Goal: Task Accomplishment & Management: Manage account settings

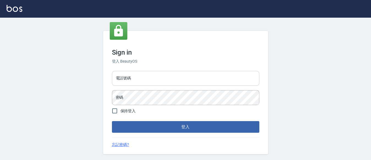
click at [131, 74] on input "電話號碼" at bounding box center [186, 78] width 148 height 15
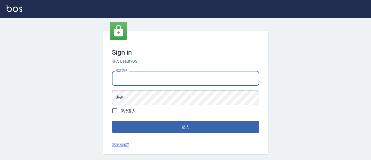
type input "7320483"
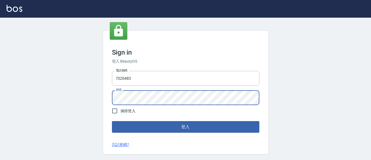
click at [112, 121] on button "登入" at bounding box center [186, 127] width 148 height 12
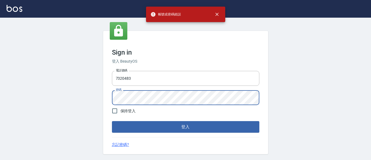
click at [108, 96] on div "Sign in 登入 BeautyOS 電話號碼 [PHONE_NUMBER] 電話號碼 密碼 密碼 保持登入 登入 忘記密碼?" at bounding box center [185, 92] width 165 height 123
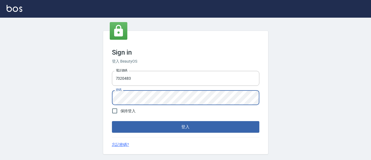
click at [112, 121] on button "登入" at bounding box center [186, 127] width 148 height 12
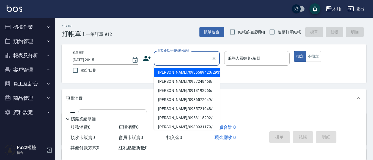
click at [173, 56] on input "顧客姓名/手機號碼/編號" at bounding box center [182, 58] width 53 height 10
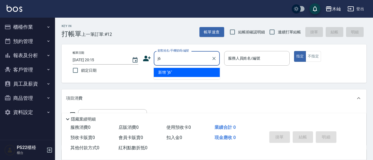
type input "j"
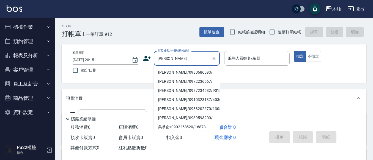
click at [186, 70] on li "[PERSON_NAME]/0980686593/" at bounding box center [187, 72] width 66 height 9
type input "[PERSON_NAME]/0980686593/"
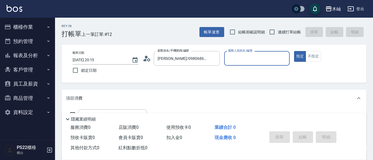
type input "Abby-5"
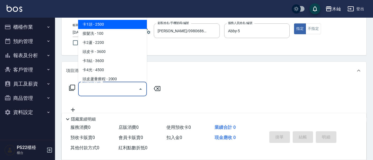
click at [93, 89] on input "服務名稱/代號" at bounding box center [109, 89] width 56 height 10
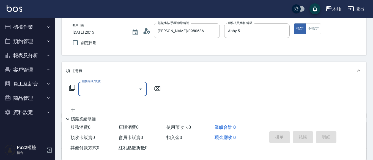
click at [97, 87] on input "服務名稱/代號" at bounding box center [109, 89] width 56 height 10
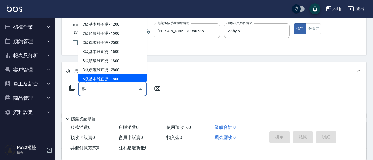
click at [126, 78] on span "A級基本離直燙 - 1800" at bounding box center [112, 78] width 69 height 9
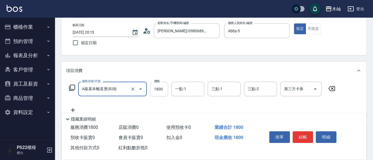
type input "A級基本離直燙(828)"
drag, startPoint x: 161, startPoint y: 89, endPoint x: 155, endPoint y: 100, distance: 12.6
click at [161, 89] on input "1800" at bounding box center [159, 89] width 18 height 15
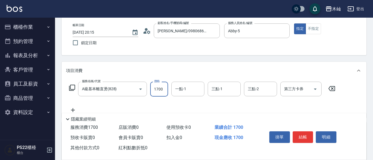
type input "1700"
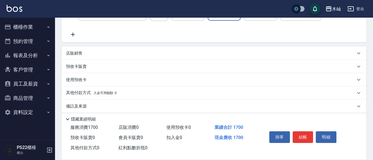
scroll to position [109, 0]
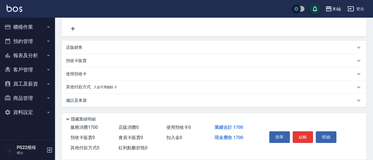
click at [85, 50] on div "店販銷售" at bounding box center [211, 48] width 290 height 6
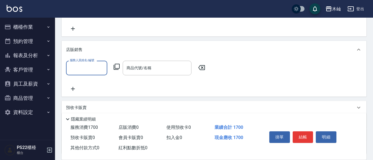
scroll to position [0, 0]
click at [82, 65] on input "服務人員姓名/編號" at bounding box center [87, 68] width 36 height 10
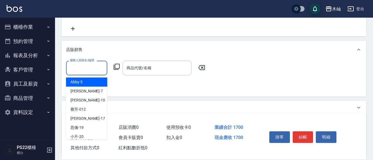
click at [82, 83] on span "Abby -5" at bounding box center [76, 82] width 12 height 6
type input "Abby-5"
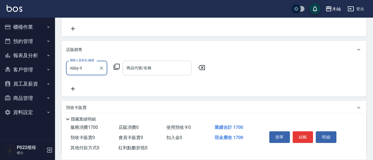
click at [150, 69] on input "商品代號/名稱" at bounding box center [157, 68] width 64 height 10
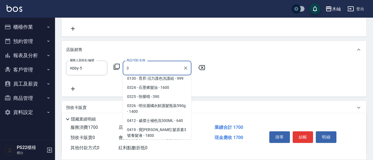
scroll to position [220, 0]
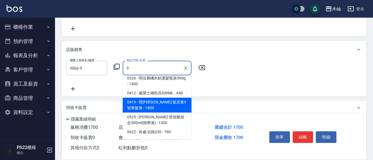
click at [169, 97] on span "0419 - 寶[PERSON_NAME] 髮原素3號養髮液 - 1800" at bounding box center [157, 104] width 69 height 15
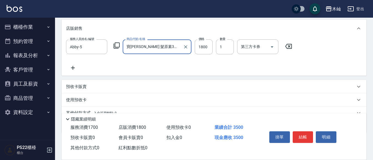
scroll to position [156, 0]
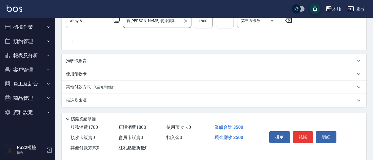
type input "寶[PERSON_NAME] 髮原素3號養髮液"
click at [97, 86] on span "入金可用餘額: 0" at bounding box center [105, 87] width 23 height 4
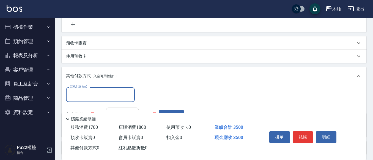
scroll to position [183, 0]
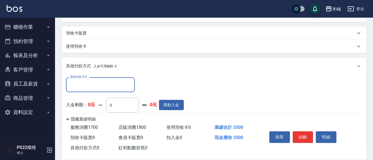
click at [118, 82] on input "其他付款方式" at bounding box center [101, 85] width 64 height 10
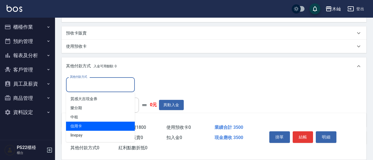
click at [102, 124] on span "信用卡" at bounding box center [100, 125] width 69 height 9
type input "信用卡"
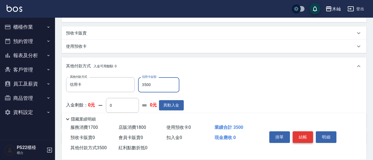
type input "3500"
click at [305, 137] on button "結帳" at bounding box center [303, 137] width 21 height 12
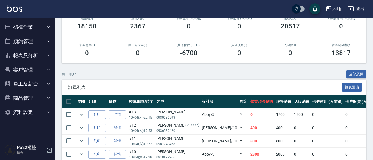
scroll to position [83, 0]
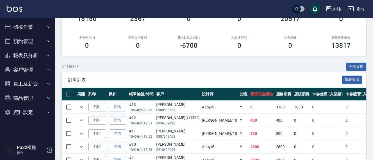
click at [24, 54] on button "報表及分析" at bounding box center [27, 55] width 51 height 14
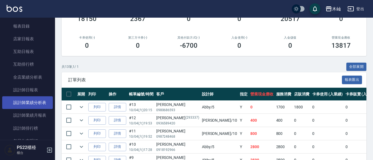
scroll to position [55, 0]
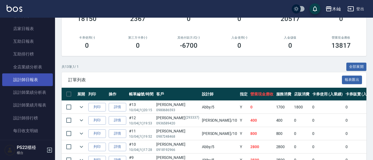
click at [31, 79] on link "設計師日報表" at bounding box center [27, 79] width 51 height 13
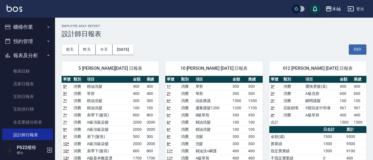
click at [24, 24] on button "櫃檯作業" at bounding box center [27, 27] width 51 height 14
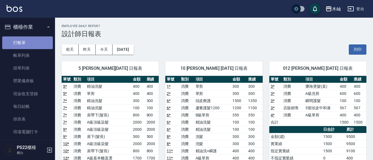
click at [31, 44] on link "打帳單" at bounding box center [27, 42] width 51 height 13
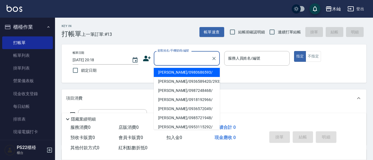
click at [182, 62] on input "顧客姓名/手機號碼/編號" at bounding box center [182, 58] width 53 height 10
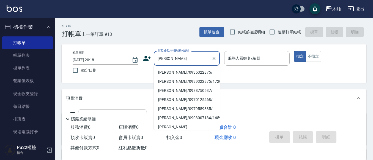
click at [188, 72] on li "[PERSON_NAME]/0935322875/" at bounding box center [187, 72] width 66 height 9
type input "[PERSON_NAME]/0935322875/"
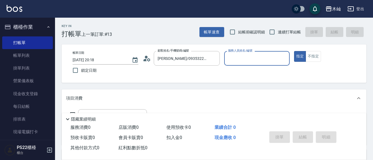
type input "雅芳-012"
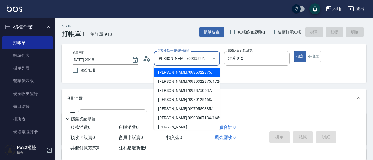
click at [195, 60] on input "[PERSON_NAME]/0935322875/" at bounding box center [182, 58] width 53 height 10
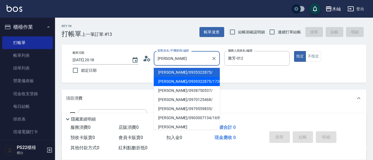
click at [187, 83] on li "[PERSON_NAME]/0939322875/17205" at bounding box center [187, 81] width 66 height 9
type input "[PERSON_NAME]/0939322875/17205"
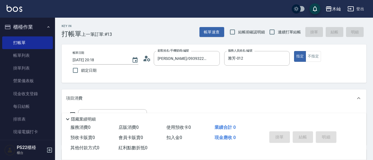
click at [164, 86] on div "Key In 打帳單 上一筆訂單:#13 帳單速查 結帳前確認明細 連續打單結帳 掛單 結帳 明細 帳單日期 [DATE] 20:18 鎖定日期 顧客姓名/手…" at bounding box center [214, 143] width 318 height 251
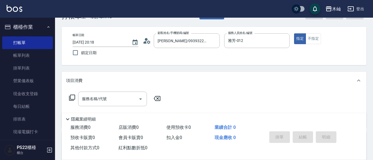
scroll to position [28, 0]
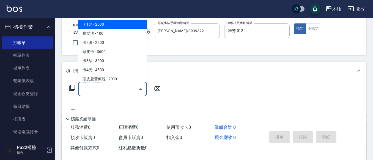
click at [124, 93] on input "服務名稱/代號" at bounding box center [109, 89] width 56 height 10
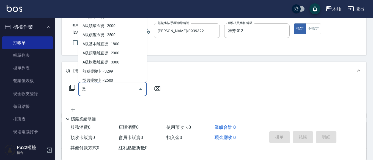
scroll to position [165, 0]
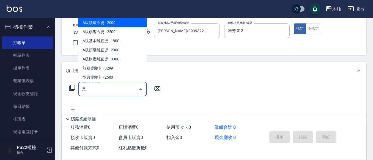
click at [129, 23] on span "A級頂級冷燙 - 2000" at bounding box center [112, 22] width 69 height 9
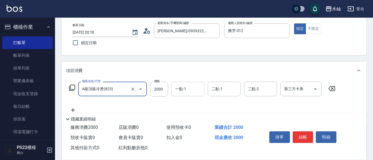
type input "A級頂級冷燙(823)"
drag, startPoint x: 196, startPoint y: 89, endPoint x: 178, endPoint y: 85, distance: 18.3
click at [193, 88] on input "一點-1" at bounding box center [188, 89] width 28 height 10
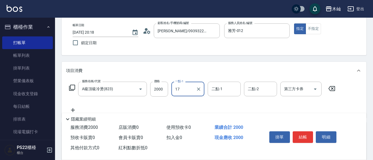
type input "[PERSON_NAME]-17"
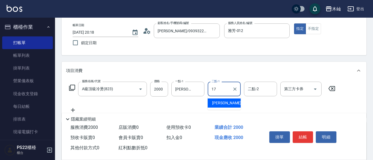
type input "[PERSON_NAME]-17"
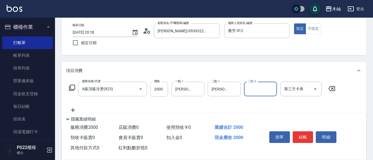
click at [309, 135] on button "結帳" at bounding box center [303, 137] width 21 height 12
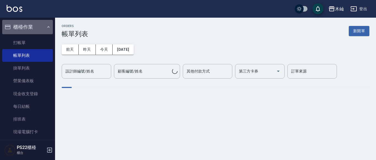
click at [35, 34] on button "櫃檯作業" at bounding box center [27, 27] width 51 height 14
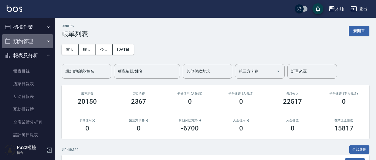
click at [36, 36] on button "預約管理" at bounding box center [27, 41] width 51 height 14
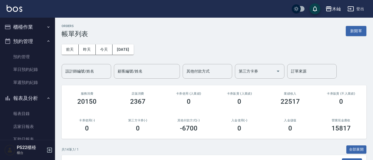
click at [37, 30] on button "櫃檯作業" at bounding box center [27, 27] width 51 height 14
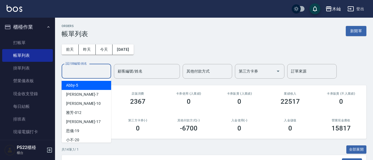
click at [80, 71] on input "設計師編號/姓名" at bounding box center [86, 71] width 45 height 10
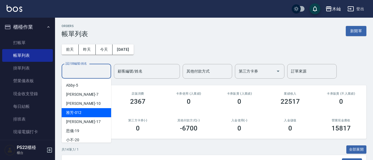
click at [87, 110] on div "雅芳 -012" at bounding box center [87, 112] width 50 height 9
type input "雅芳-012"
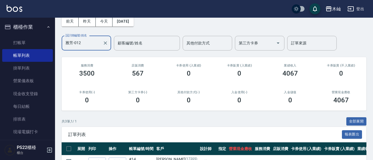
scroll to position [83, 0]
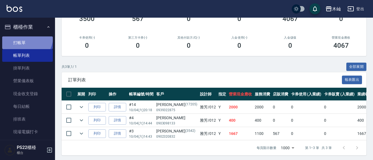
click at [26, 37] on link "打帳單" at bounding box center [27, 42] width 51 height 13
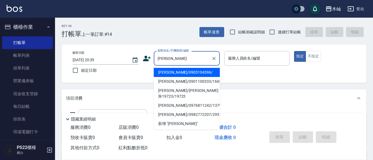
click at [180, 76] on li "[PERSON_NAME]/0903104396/" at bounding box center [187, 72] width 66 height 9
type input "[PERSON_NAME]/0903104396/"
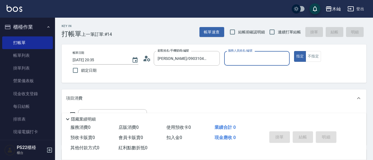
type input "雅芳-012"
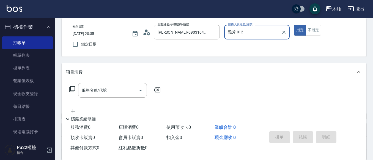
scroll to position [28, 0]
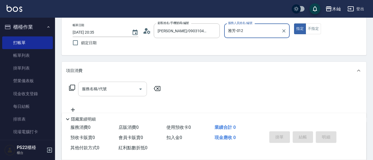
click at [111, 91] on input "服務名稱/代號" at bounding box center [109, 89] width 56 height 10
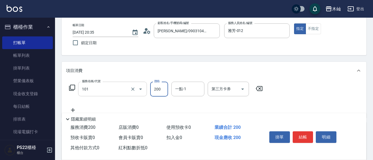
type input "洗髮(101)"
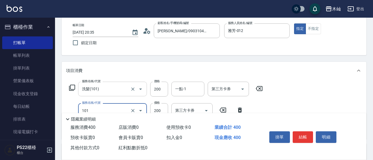
type input "洗髮(101)"
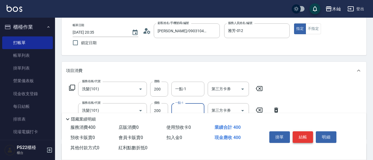
click at [298, 135] on button "結帳" at bounding box center [303, 137] width 21 height 12
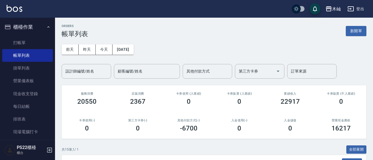
scroll to position [28, 0]
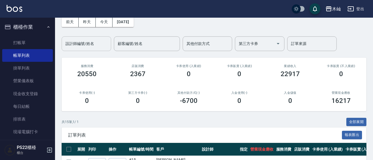
click at [81, 44] on input "設計師編號/姓名" at bounding box center [86, 44] width 45 height 10
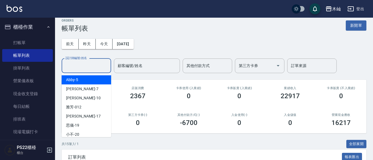
scroll to position [0, 0]
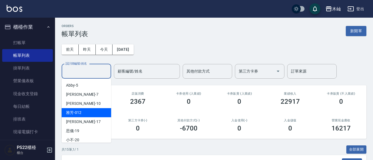
click at [89, 114] on div "雅芳 -012" at bounding box center [87, 112] width 50 height 9
type input "雅芳-012"
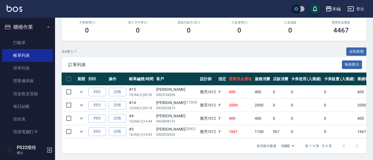
scroll to position [102, 0]
click at [12, 40] on link "打帳單" at bounding box center [27, 42] width 51 height 13
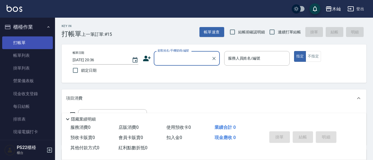
type input "ㄆ"
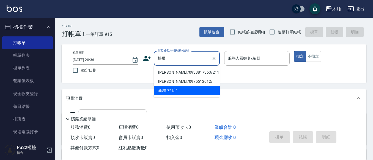
click at [198, 73] on li "[PERSON_NAME]/0938817363/21173" at bounding box center [187, 72] width 66 height 9
type input "[PERSON_NAME]/0938817363/21173"
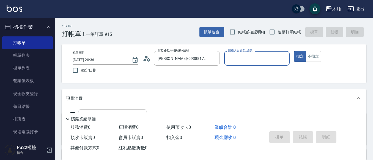
type input "雅芳-012"
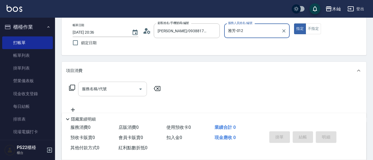
click at [107, 95] on div "服務名稱/代號" at bounding box center [112, 89] width 69 height 15
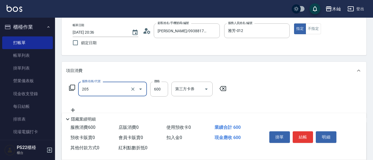
type input "A級洗剪(205)"
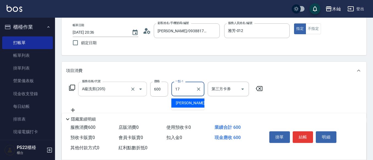
type input "[PERSON_NAME]-17"
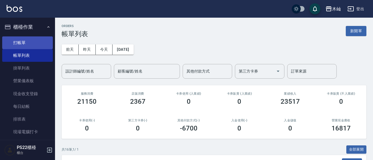
click at [44, 40] on link "打帳單" at bounding box center [27, 42] width 51 height 13
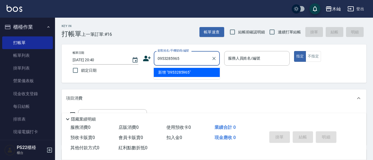
click at [177, 72] on li "新增 "0953285965"" at bounding box center [187, 72] width 66 height 9
type input "0953285965"
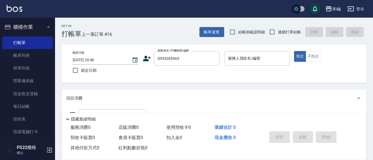
click at [150, 59] on icon at bounding box center [147, 58] width 8 height 8
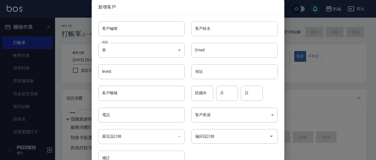
type input "0953285965"
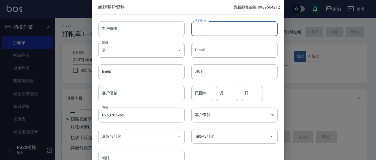
click at [209, 31] on input "客戶姓名" at bounding box center [234, 28] width 86 height 15
type input "[PERSON_NAME]"
click at [159, 47] on body "木屾 登出 櫃檯作業 打帳單 帳單列表 掛單列表 營業儀表板 現金收支登錄 每日結帳 排班表 現場電腦打卡 預約管理 預約管理 單日預約紀錄 單週預約紀錄 報…" at bounding box center [188, 134] width 376 height 268
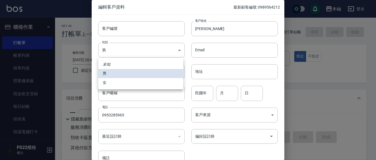
click at [161, 83] on li "女" at bounding box center [140, 82] width 85 height 9
type input "[DEMOGRAPHIC_DATA]"
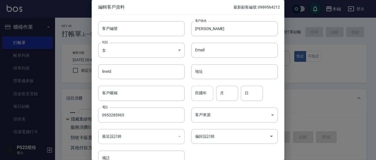
click at [195, 95] on input "民國年" at bounding box center [202, 93] width 22 height 15
type input "81"
type input "09"
type input "18"
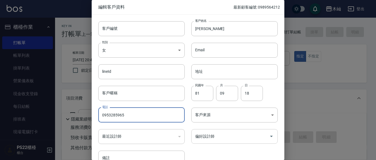
click at [271, 137] on icon "Open" at bounding box center [271, 136] width 7 height 7
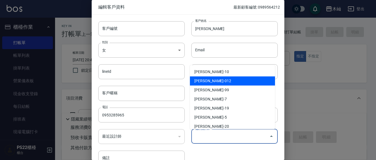
click at [237, 81] on li "[PERSON_NAME]-012" at bounding box center [232, 80] width 85 height 9
type input "[PERSON_NAME]"
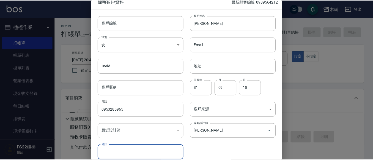
scroll to position [31, 0]
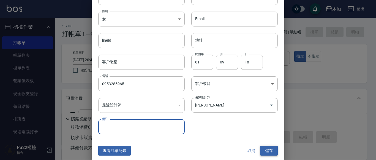
click at [270, 152] on button "儲存" at bounding box center [269, 150] width 18 height 10
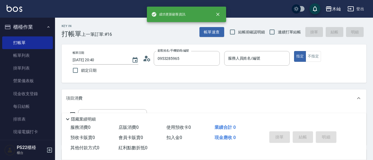
click at [250, 47] on div "帳單日期 [DATE] 20:40 鎖定日期 顧客姓名/手機號碼/編號 0953285965 顧客姓名/手機號碼/編號 服務人員姓名/編號 服務人員姓名/編號…" at bounding box center [214, 63] width 305 height 38
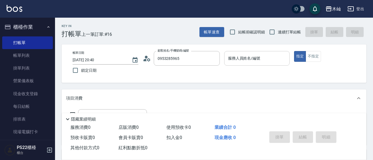
click at [252, 53] on div "服務人員姓名/編號" at bounding box center [257, 58] width 66 height 15
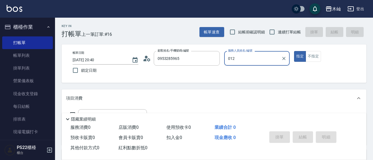
type input "012"
type button "true"
type input "雅芳-012"
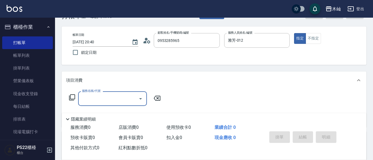
scroll to position [28, 0]
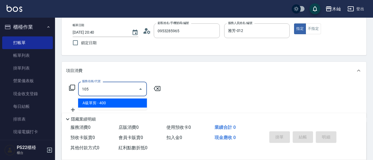
type input "A級單剪(105)"
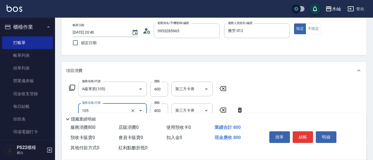
type input "A級單剪(105)"
type input "50"
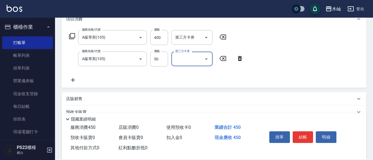
scroll to position [83, 0]
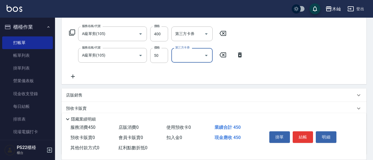
click at [76, 96] on p "店販銷售" at bounding box center [74, 95] width 17 height 6
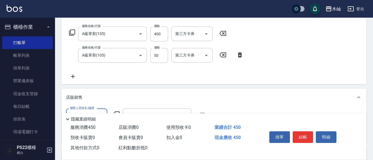
scroll to position [0, 0]
type input "雅芳-012"
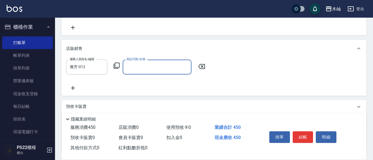
scroll to position [138, 0]
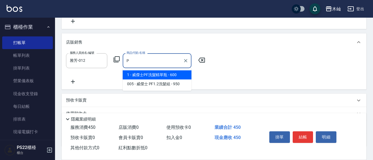
click at [162, 74] on span "1 - 威傑士PF洗髮精單瓶 - 600" at bounding box center [157, 74] width 69 height 9
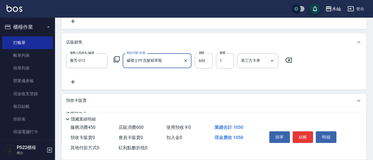
type input "威傑士PF洗髮精單瓶"
click at [74, 82] on icon at bounding box center [73, 81] width 14 height 7
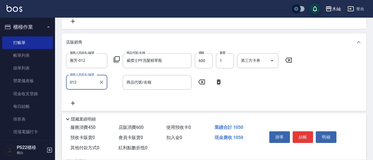
type input "雅芳-012"
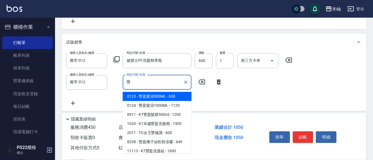
click at [173, 95] on span "0123 - 豐盈髮浴500ML - 630" at bounding box center [157, 96] width 69 height 9
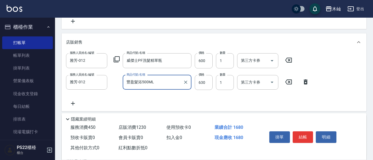
type input "豐盈髮浴500ML"
click at [179, 113] on div "隱藏業績明細" at bounding box center [214, 117] width 305 height 9
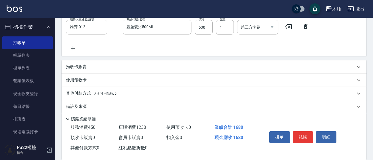
scroll to position [199, 0]
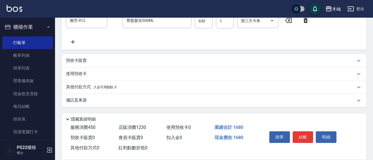
click at [81, 101] on p "備註及來源" at bounding box center [76, 100] width 21 height 6
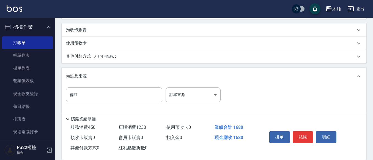
scroll to position [236, 0]
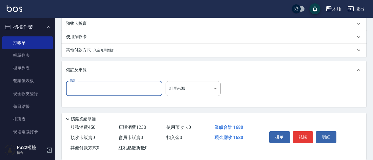
click at [89, 89] on input "備註" at bounding box center [114, 88] width 96 height 15
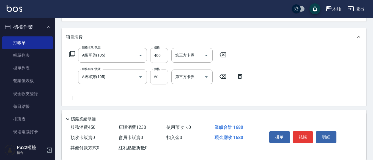
scroll to position [43, 0]
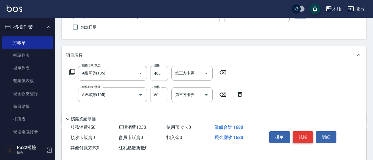
type input "買PF1+豐盈洗小"
click at [303, 135] on button "結帳" at bounding box center [303, 137] width 21 height 12
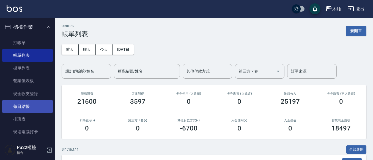
click at [36, 106] on link "每日結帳" at bounding box center [27, 106] width 51 height 13
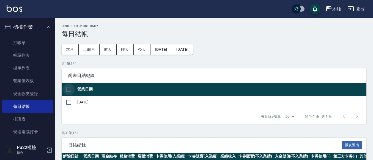
click at [70, 88] on input "checkbox" at bounding box center [69, 89] width 12 height 12
checkbox input "true"
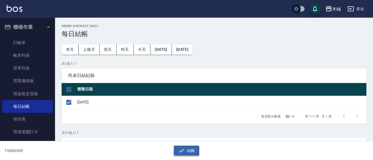
click at [182, 150] on icon "button" at bounding box center [181, 150] width 7 height 7
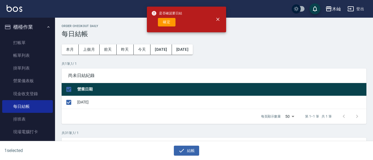
click at [172, 23] on button "確定" at bounding box center [167, 22] width 18 height 9
checkbox input "false"
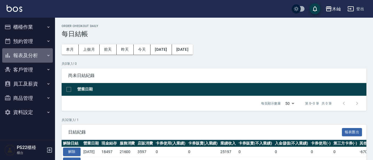
click at [24, 51] on button "報表及分析" at bounding box center [27, 55] width 51 height 14
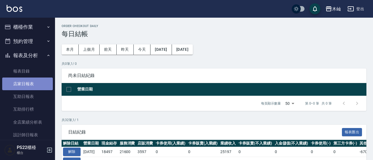
click at [41, 80] on link "店家日報表" at bounding box center [27, 83] width 51 height 13
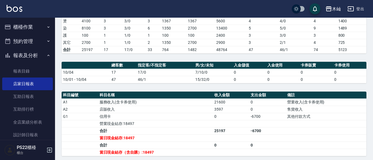
scroll to position [110, 0]
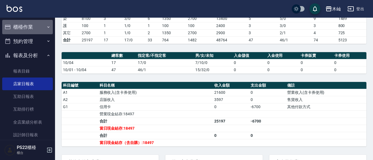
click at [36, 26] on button "櫃檯作業" at bounding box center [27, 27] width 51 height 14
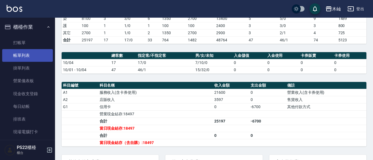
click at [39, 53] on link "帳單列表" at bounding box center [27, 55] width 51 height 13
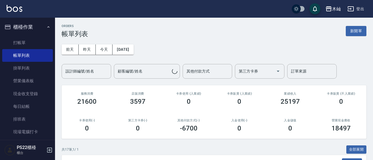
click at [87, 67] on input "設計師編號/姓名" at bounding box center [86, 71] width 45 height 10
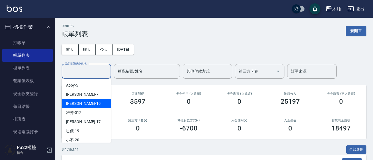
click at [98, 108] on div "小愛 -10" at bounding box center [87, 103] width 50 height 9
type input "小愛-10"
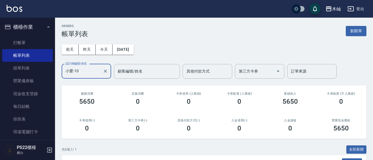
scroll to position [129, 0]
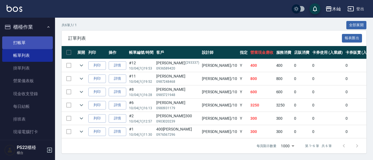
click at [32, 47] on link "打帳單" at bounding box center [27, 42] width 51 height 13
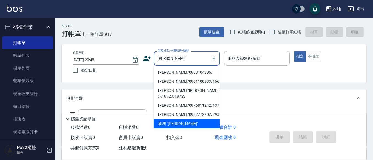
click at [188, 74] on li "[PERSON_NAME]/0903104396/" at bounding box center [187, 72] width 66 height 9
type input "[PERSON_NAME]/0903104396/"
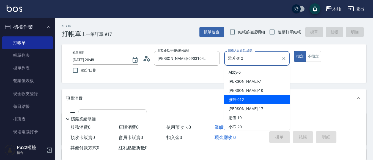
click at [246, 57] on input "雅芳-012" at bounding box center [253, 58] width 53 height 10
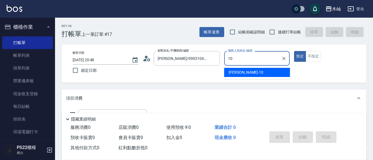
type input "小愛-10"
type button "true"
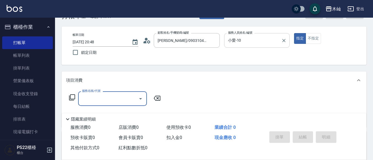
scroll to position [28, 0]
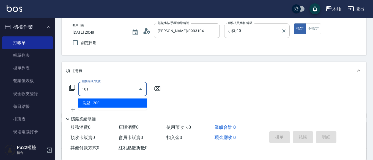
type input "洗髮(101)"
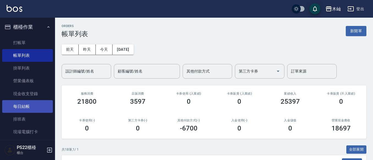
click at [31, 101] on link "每日結帳" at bounding box center [27, 106] width 51 height 13
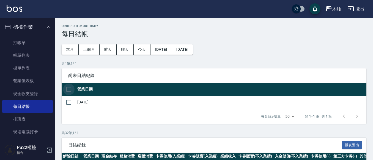
click at [67, 89] on input "checkbox" at bounding box center [69, 89] width 12 height 12
checkbox input "true"
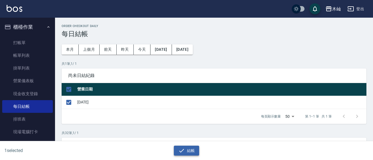
click at [198, 152] on button "結帳" at bounding box center [187, 150] width 26 height 10
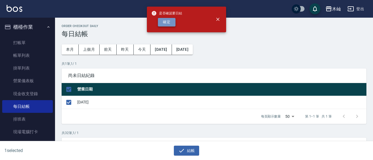
click at [172, 19] on button "確定" at bounding box center [167, 22] width 18 height 9
checkbox input "false"
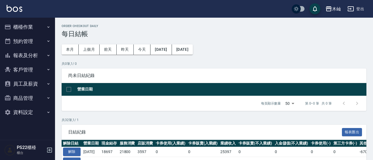
click at [33, 26] on button "櫃檯作業" at bounding box center [27, 27] width 51 height 14
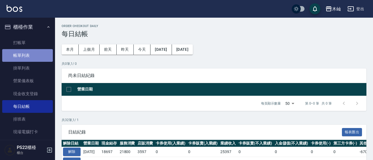
click at [35, 52] on link "帳單列表" at bounding box center [27, 55] width 51 height 13
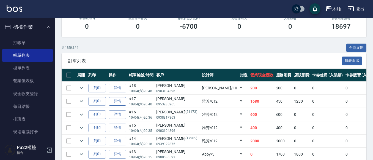
scroll to position [110, 0]
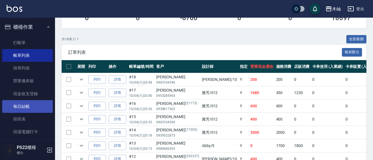
click at [33, 107] on link "每日結帳" at bounding box center [27, 106] width 51 height 13
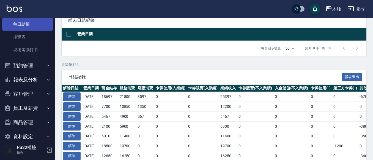
scroll to position [83, 0]
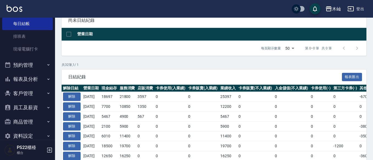
click at [41, 77] on button "報表及分析" at bounding box center [27, 79] width 51 height 14
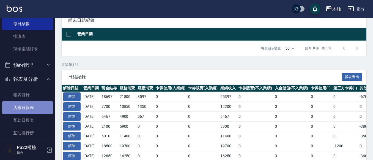
click at [42, 105] on link "店家日報表" at bounding box center [27, 107] width 51 height 13
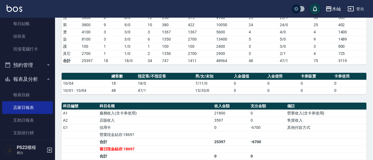
scroll to position [89, 0]
